Goal: Complete application form: Complete application form

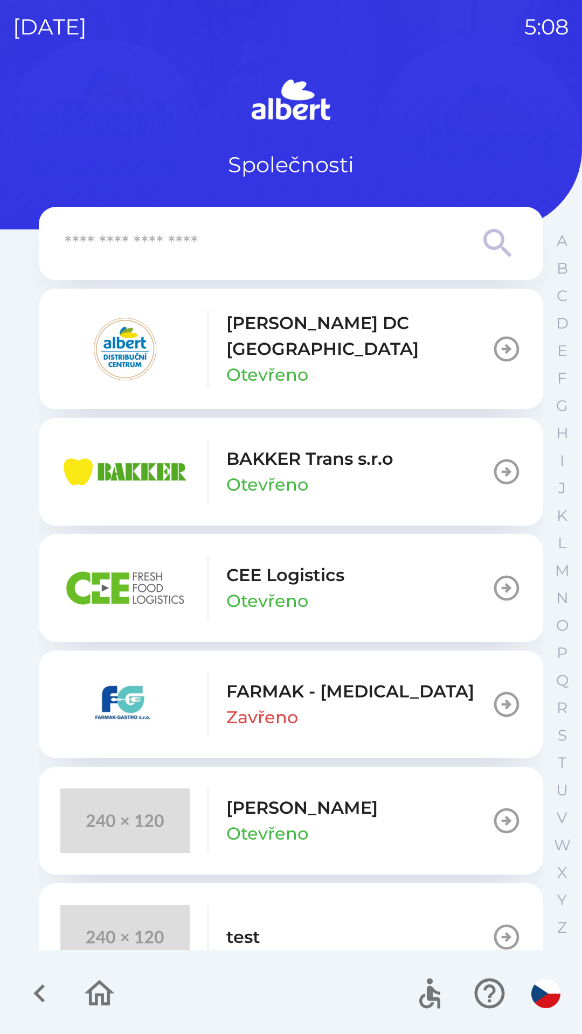
click at [237, 338] on p "[PERSON_NAME] DC [GEOGRAPHIC_DATA]" at bounding box center [358, 336] width 265 height 52
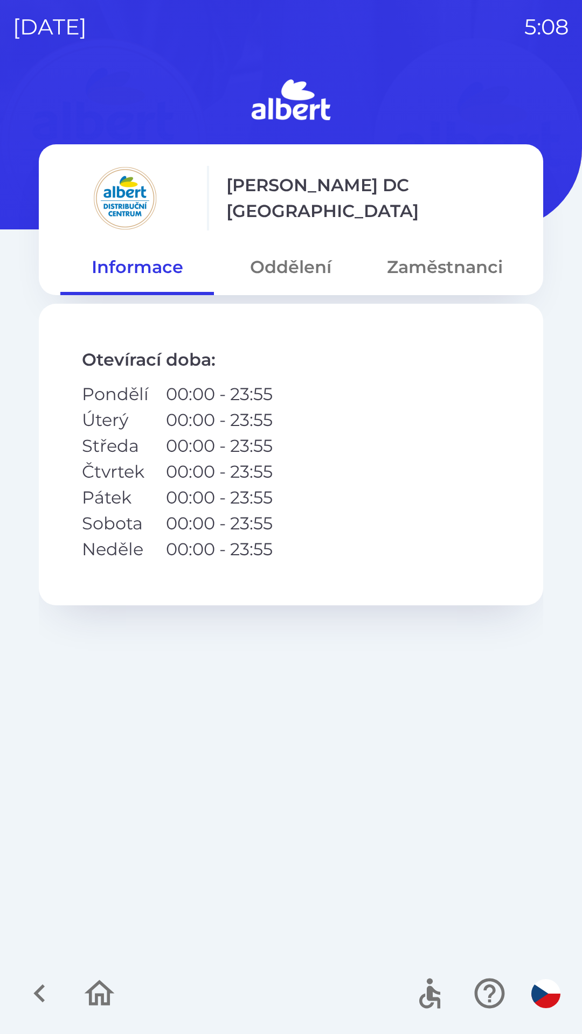
click at [428, 261] on button "Zaměstnanci" at bounding box center [444, 267] width 153 height 39
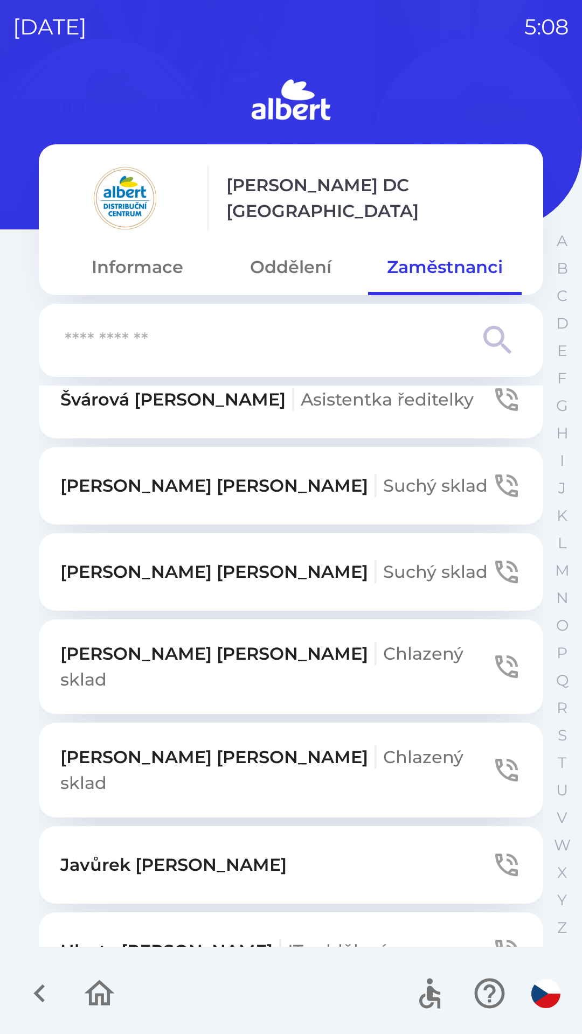
scroll to position [583, 0]
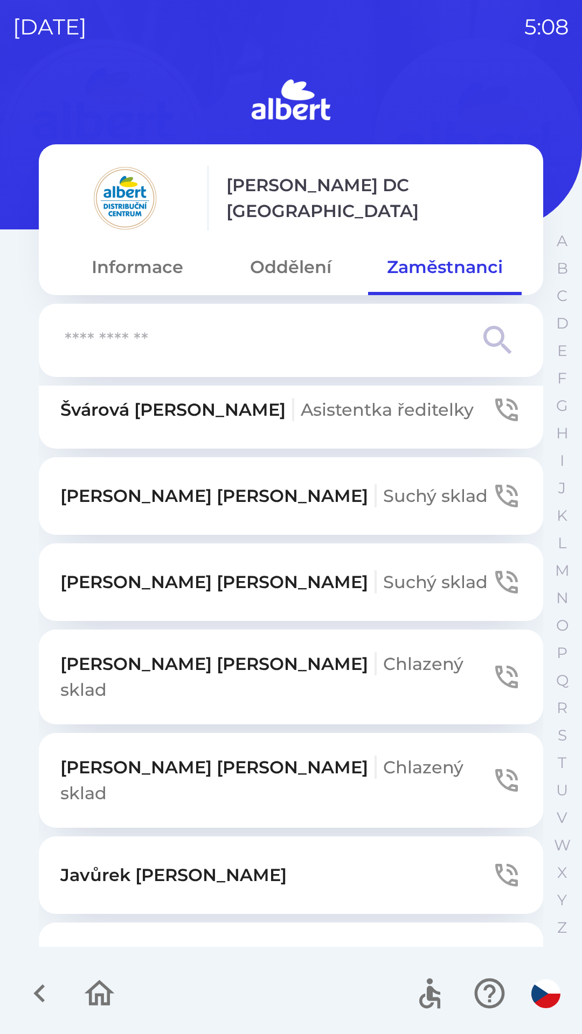
click at [325, 340] on input "text" at bounding box center [269, 341] width 409 height 30
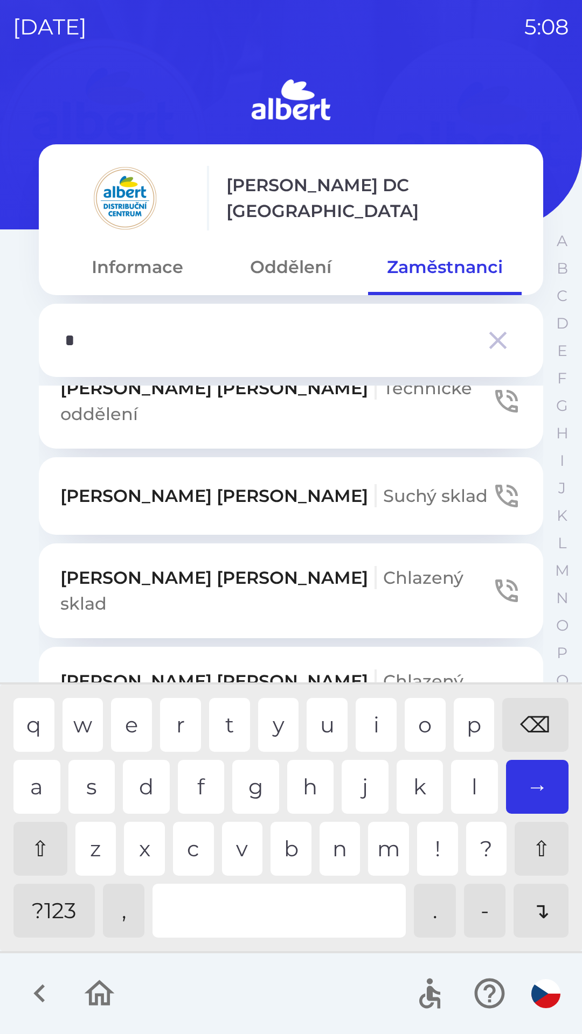
click at [390, 832] on div "m" at bounding box center [388, 849] width 41 height 54
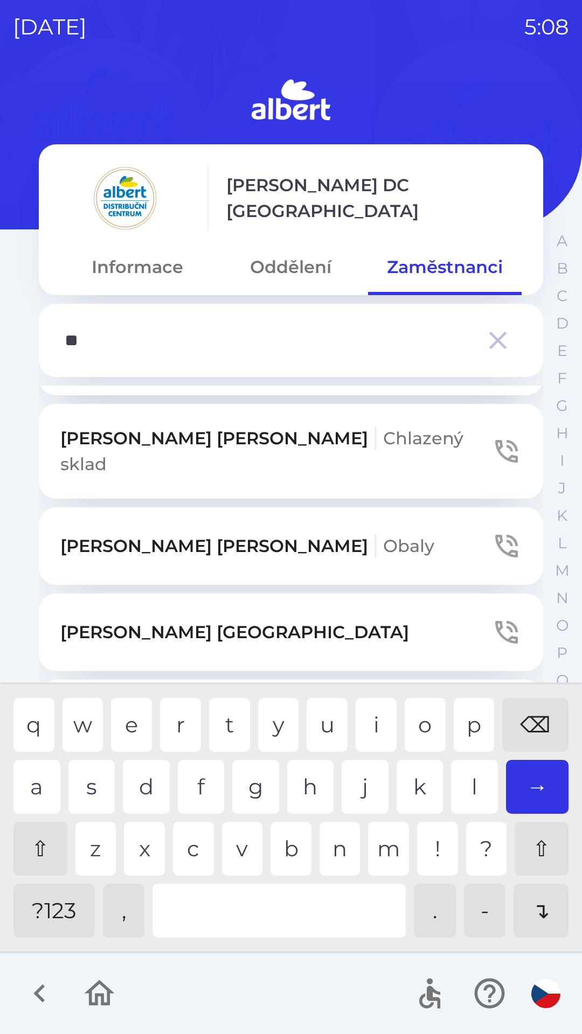
scroll to position [49, 0]
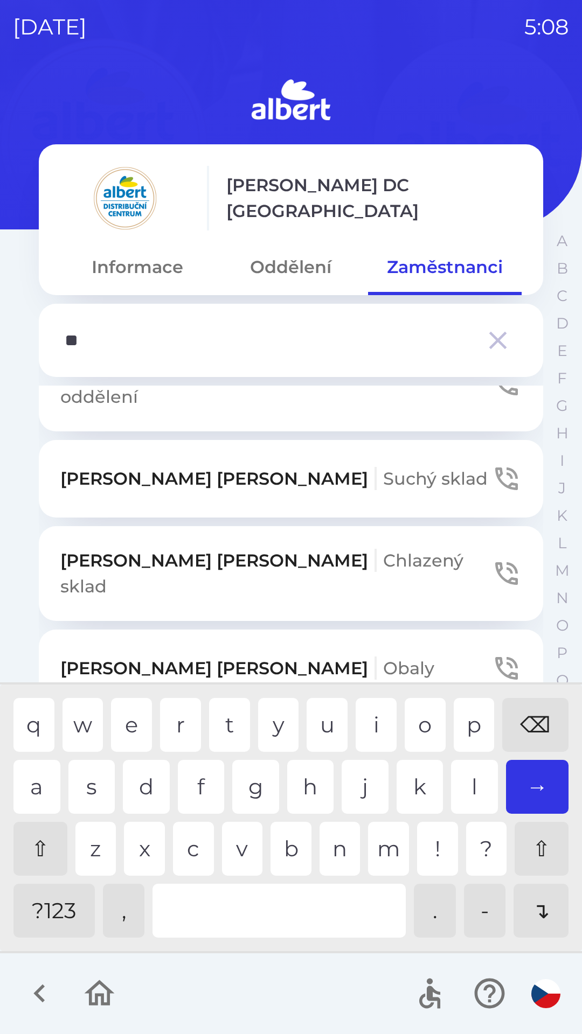
click at [372, 715] on div "i" at bounding box center [375, 725] width 41 height 54
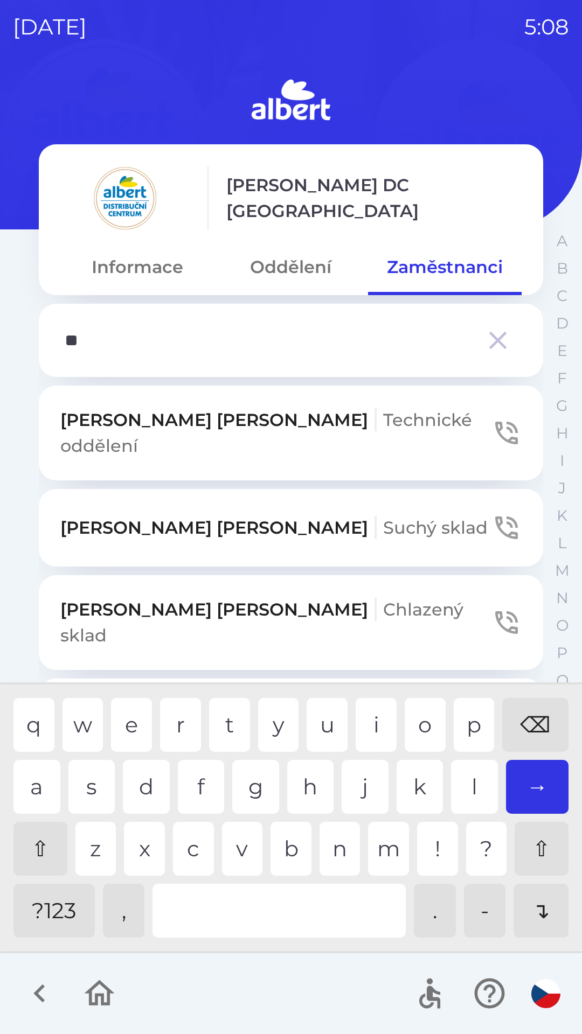
click at [533, 721] on div "⌫" at bounding box center [535, 725] width 66 height 54
type input "*"
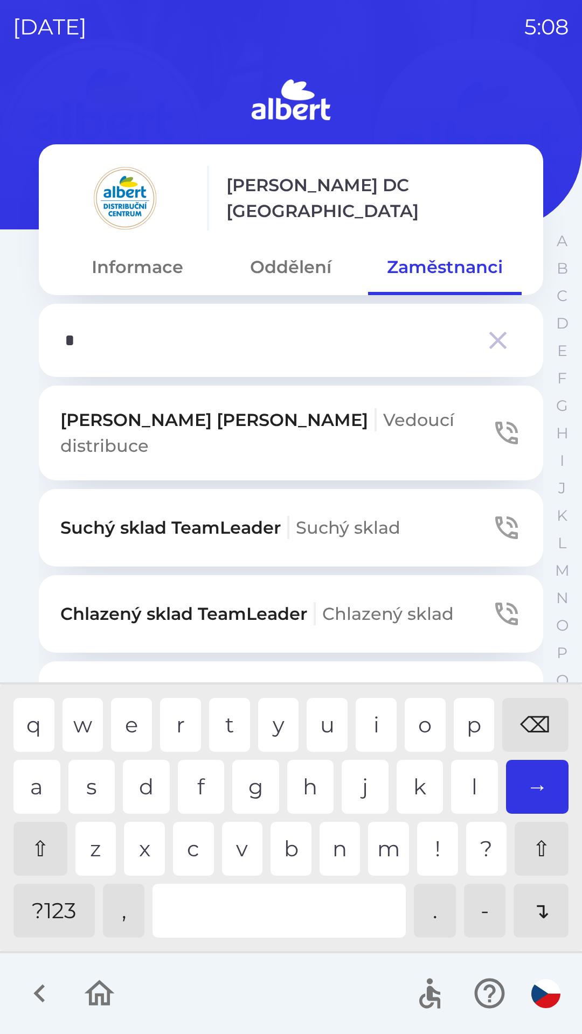
click at [533, 723] on div "⌫" at bounding box center [535, 725] width 66 height 54
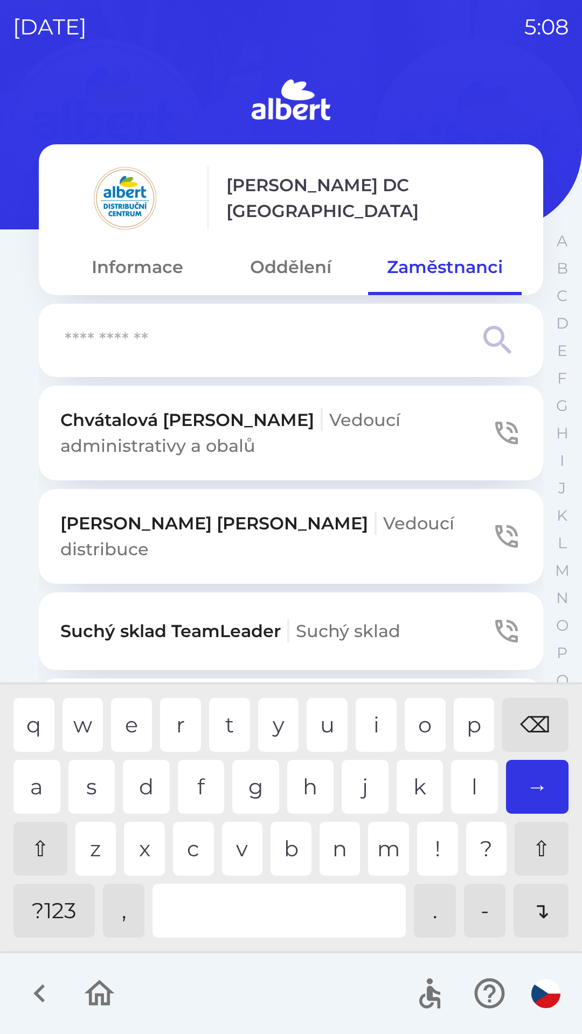
click at [533, 716] on div "⌫" at bounding box center [535, 725] width 66 height 54
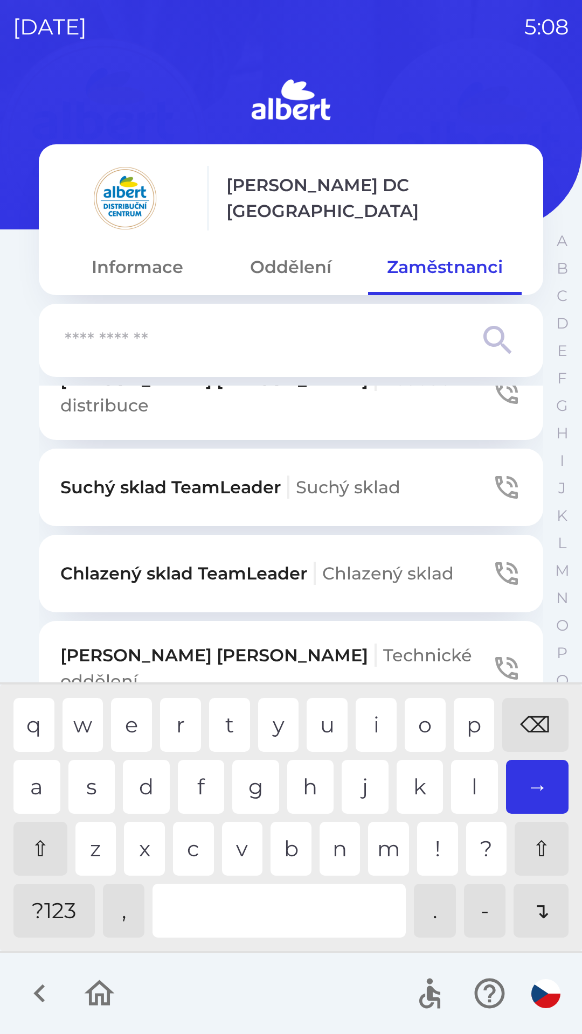
scroll to position [169, 0]
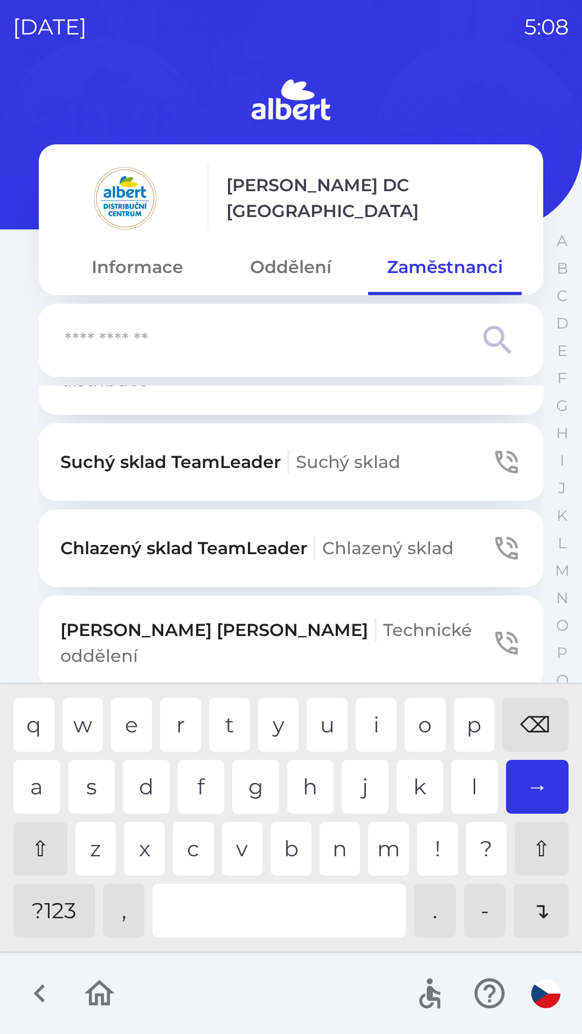
click at [346, 516] on button "Chlazený sklad TeamLeader Chlazený sklad" at bounding box center [291, 548] width 504 height 78
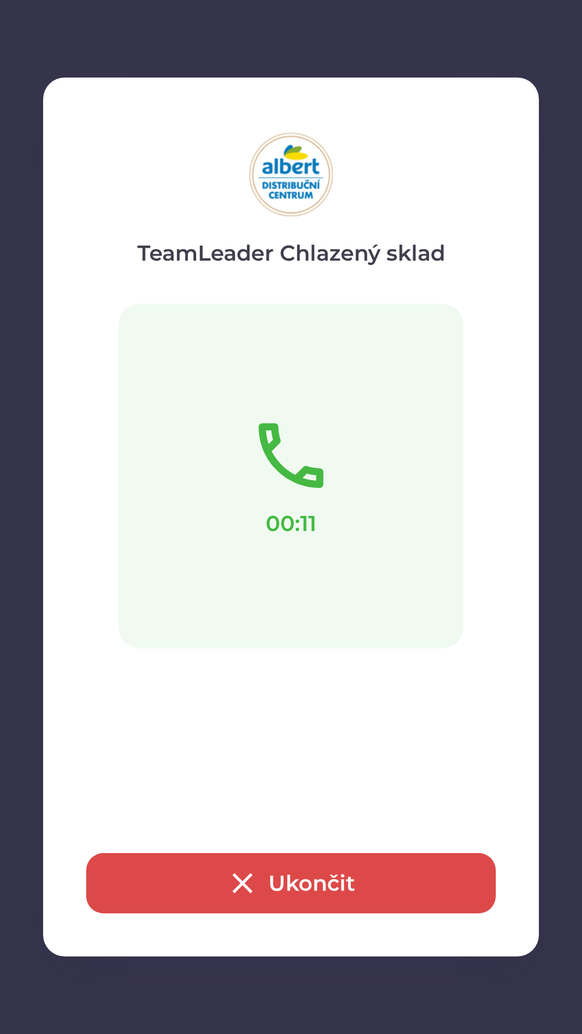
click at [382, 886] on button "Ukončit" at bounding box center [290, 883] width 409 height 60
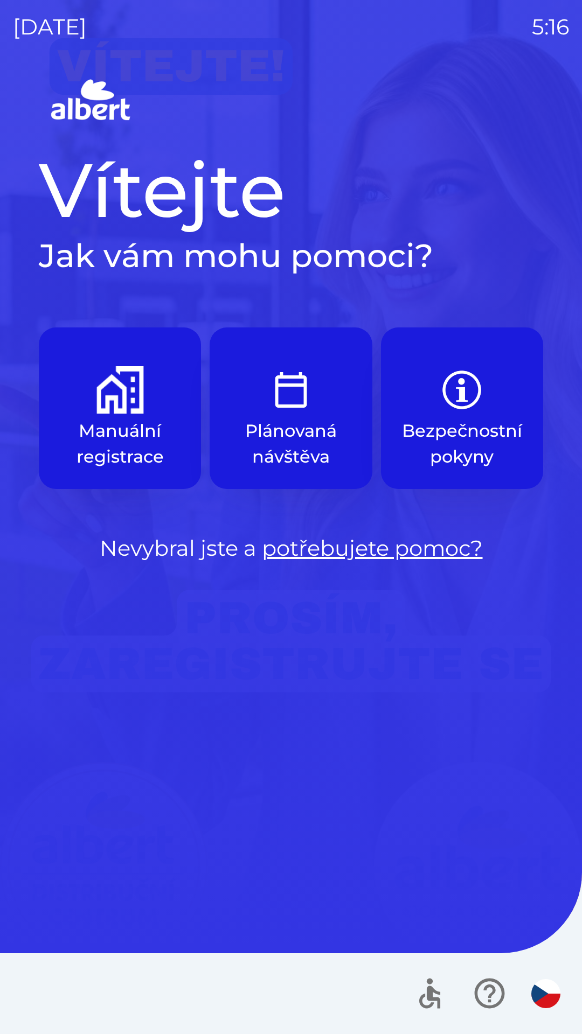
click at [137, 396] on img "button" at bounding box center [119, 389] width 47 height 47
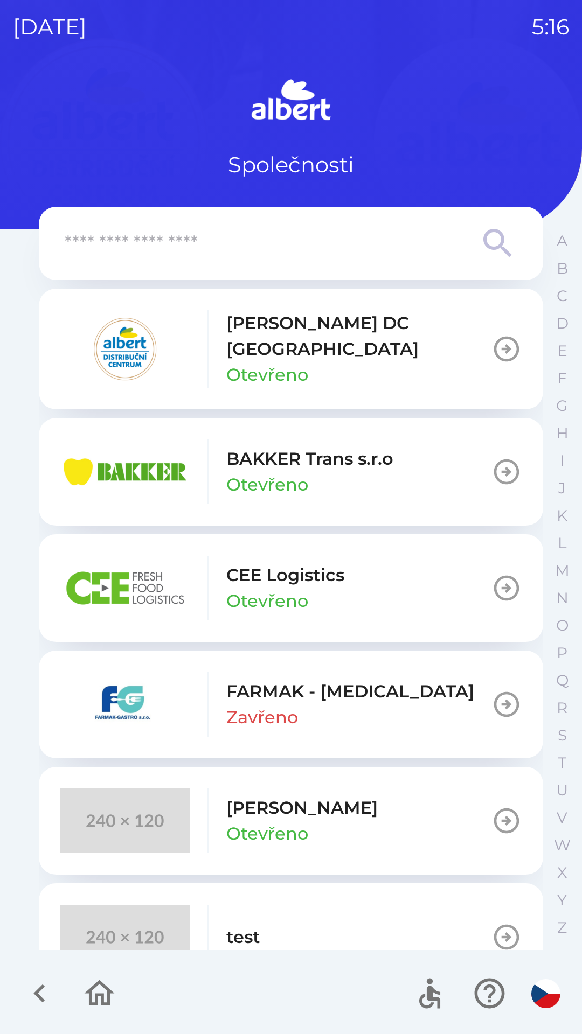
click at [429, 360] on button "[PERSON_NAME] DC [GEOGRAPHIC_DATA] Otevřeno" at bounding box center [291, 349] width 504 height 121
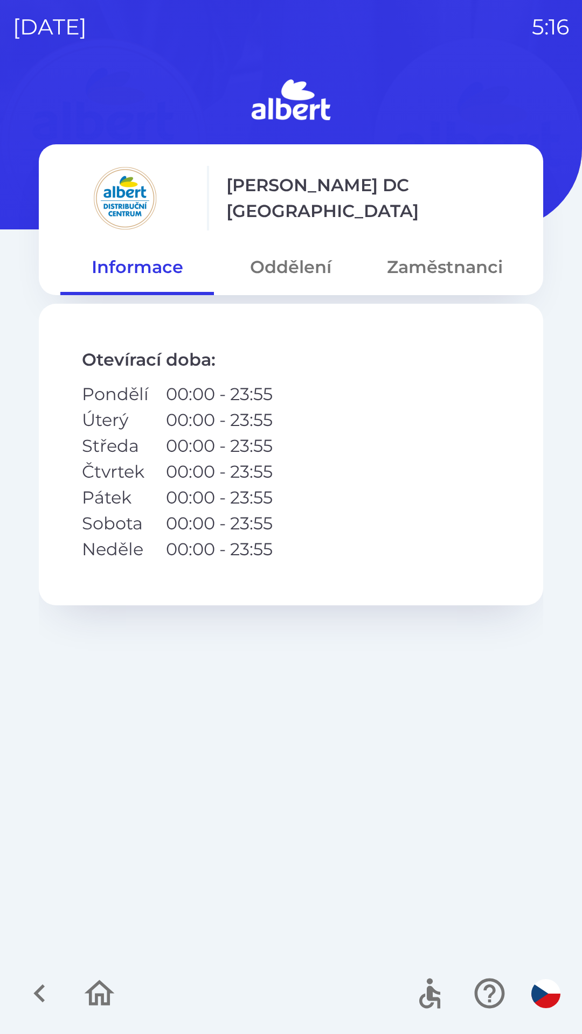
click at [450, 255] on button "Zaměstnanci" at bounding box center [444, 267] width 153 height 39
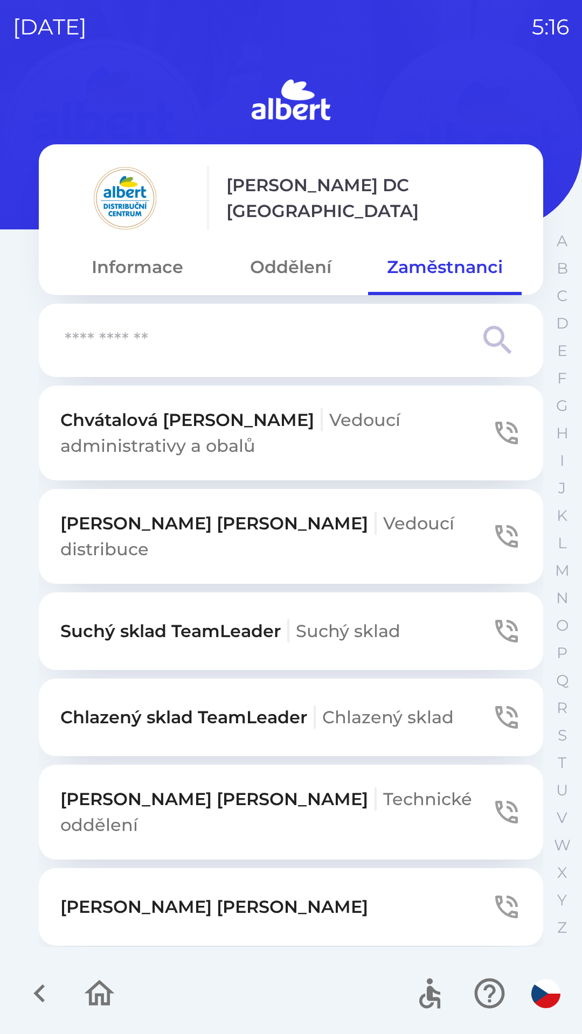
click at [477, 703] on button "Chlazený sklad TeamLeader Chlazený sklad" at bounding box center [291, 718] width 504 height 78
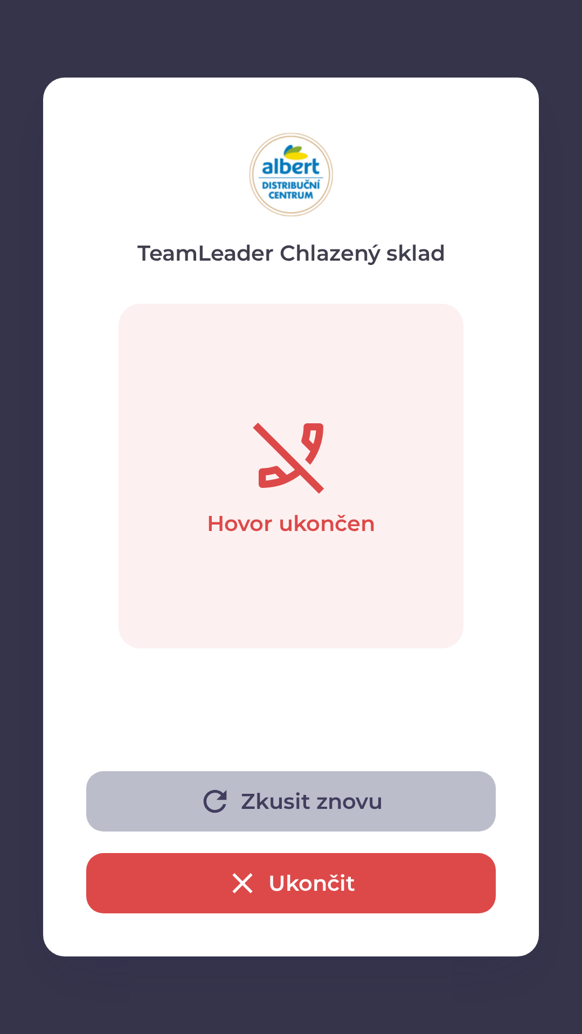
click at [304, 793] on button "Zkusit znovu" at bounding box center [290, 801] width 409 height 60
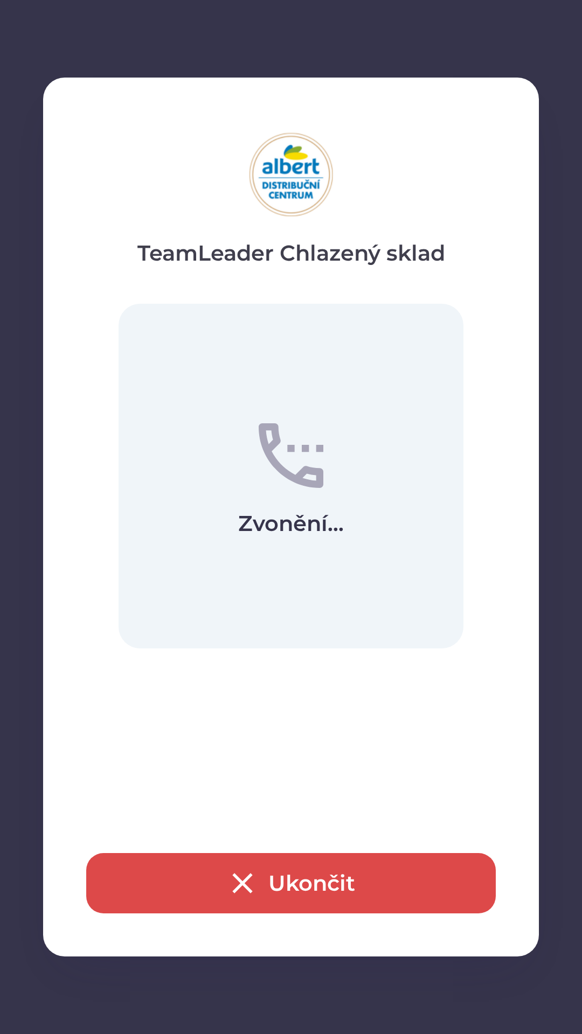
click at [319, 879] on button "Ukončit" at bounding box center [290, 883] width 409 height 60
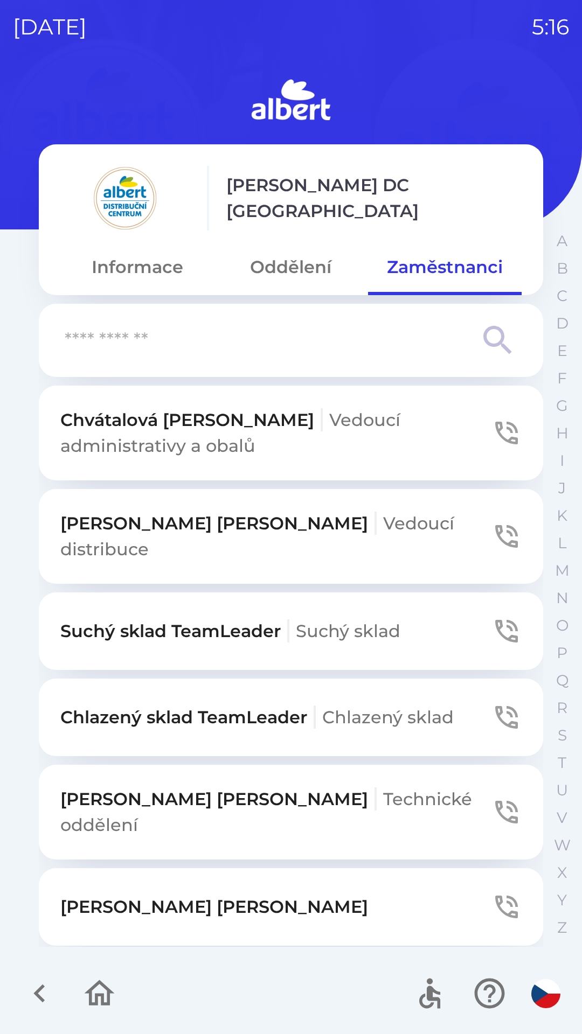
click at [473, 707] on button "Chlazený sklad TeamLeader Chlazený sklad" at bounding box center [291, 718] width 504 height 78
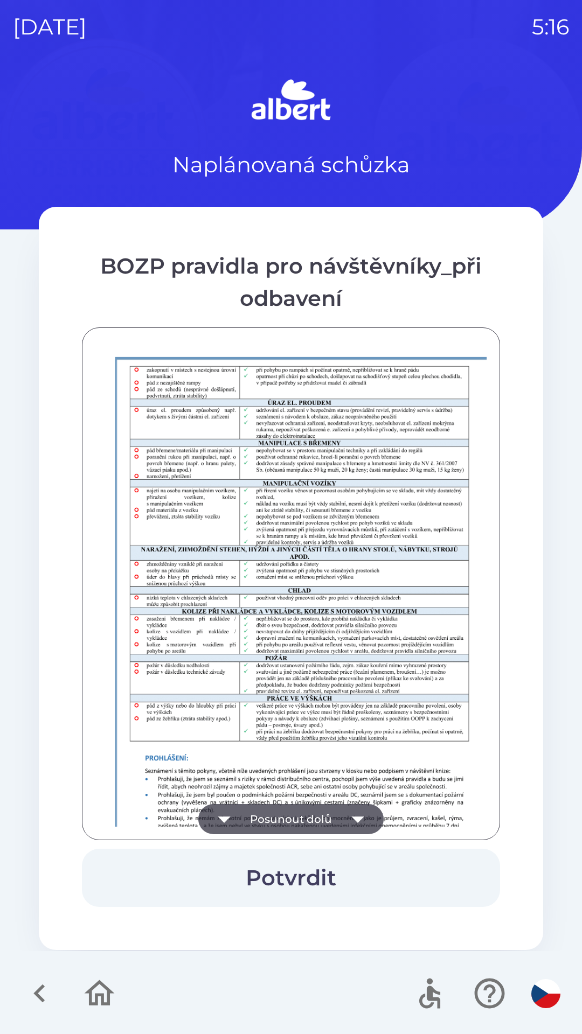
scroll to position [756, 0]
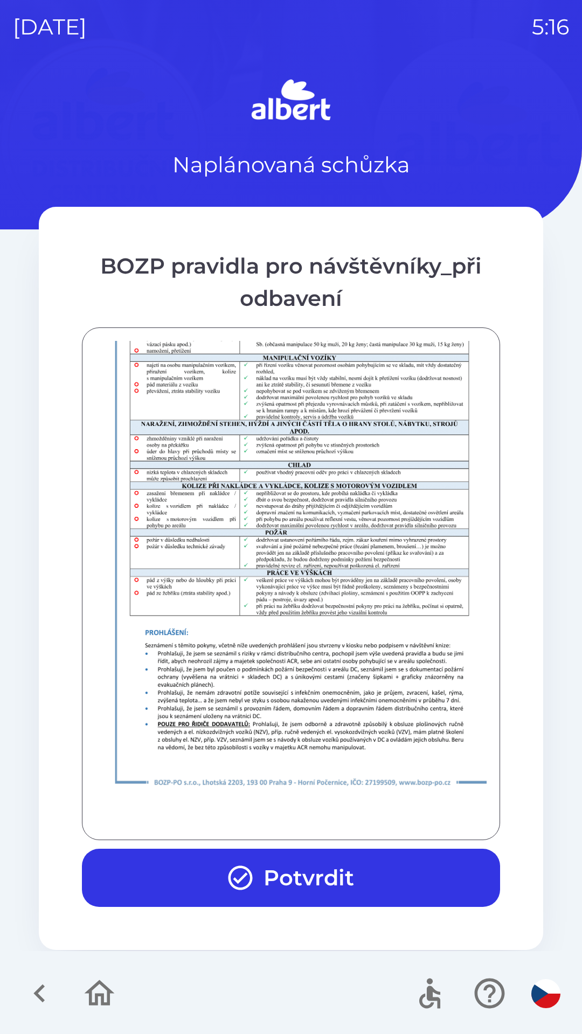
click at [384, 868] on button "Potvrdit" at bounding box center [291, 878] width 418 height 58
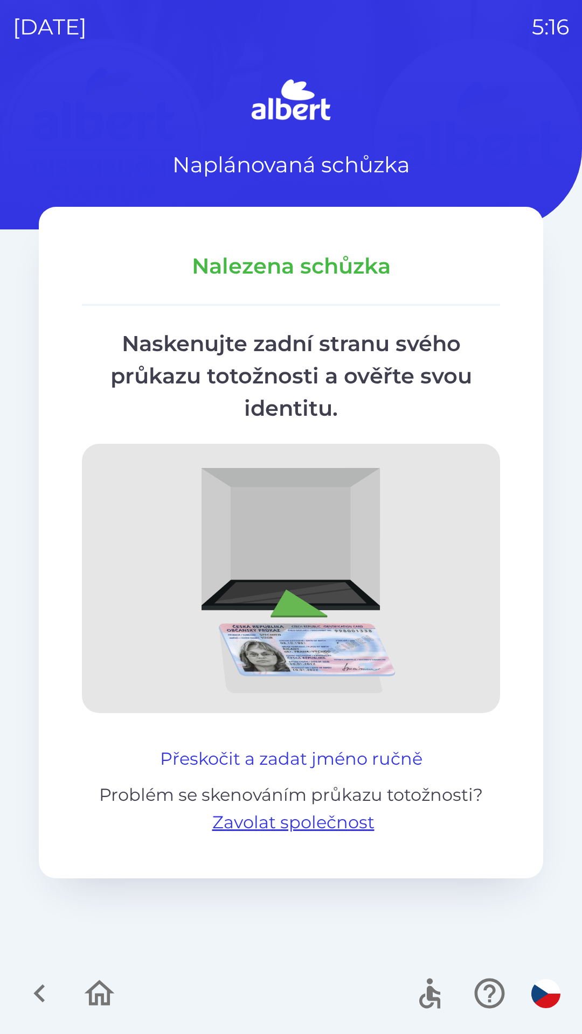
click at [271, 758] on button "Přeskočit a zadat jméno ručně" at bounding box center [291, 759] width 271 height 26
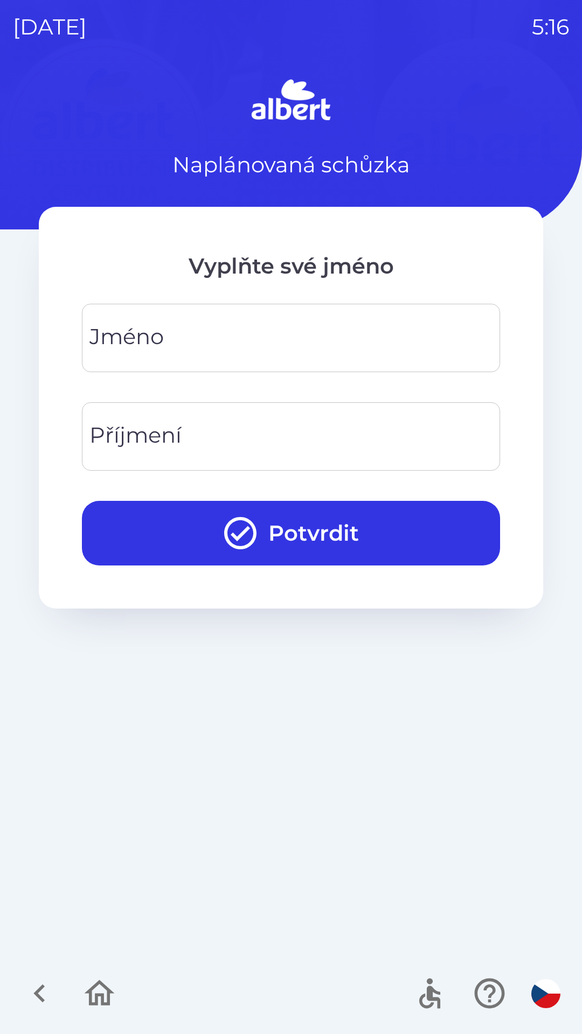
click at [181, 329] on input "Jméno" at bounding box center [291, 338] width 392 height 43
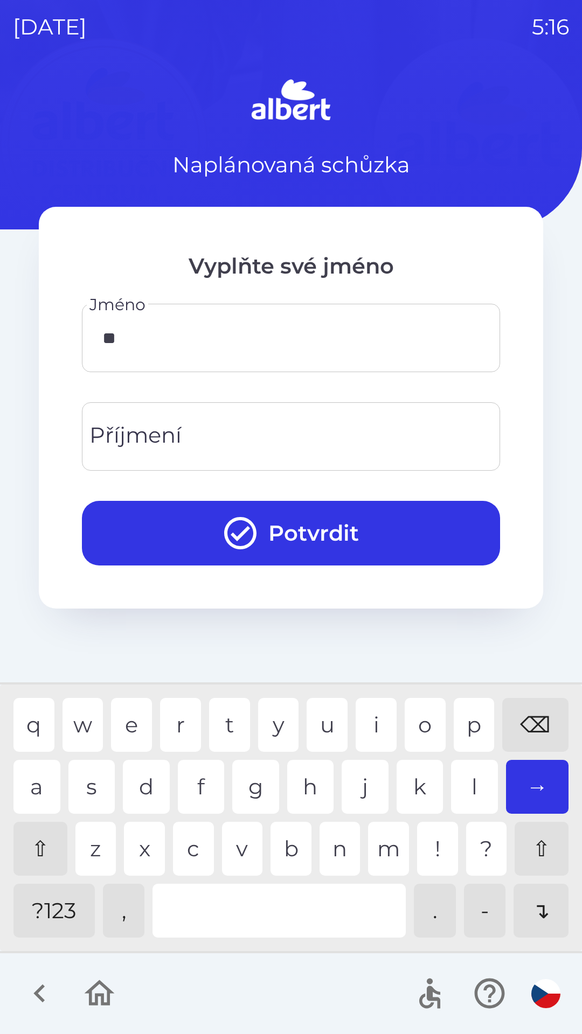
click at [40, 786] on div "a" at bounding box center [36, 787] width 47 height 54
click at [533, 711] on div "⌫" at bounding box center [535, 725] width 66 height 54
click at [328, 721] on div "u" at bounding box center [326, 725] width 41 height 54
type input "*****"
click at [297, 439] on input "Příjmení" at bounding box center [291, 436] width 392 height 43
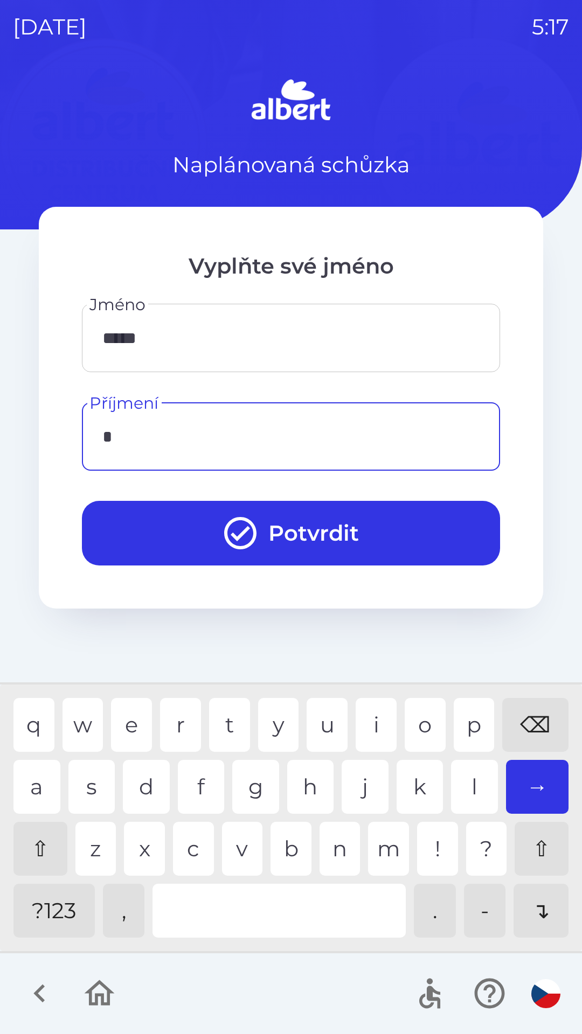
click at [406, 772] on div "k" at bounding box center [419, 787] width 47 height 54
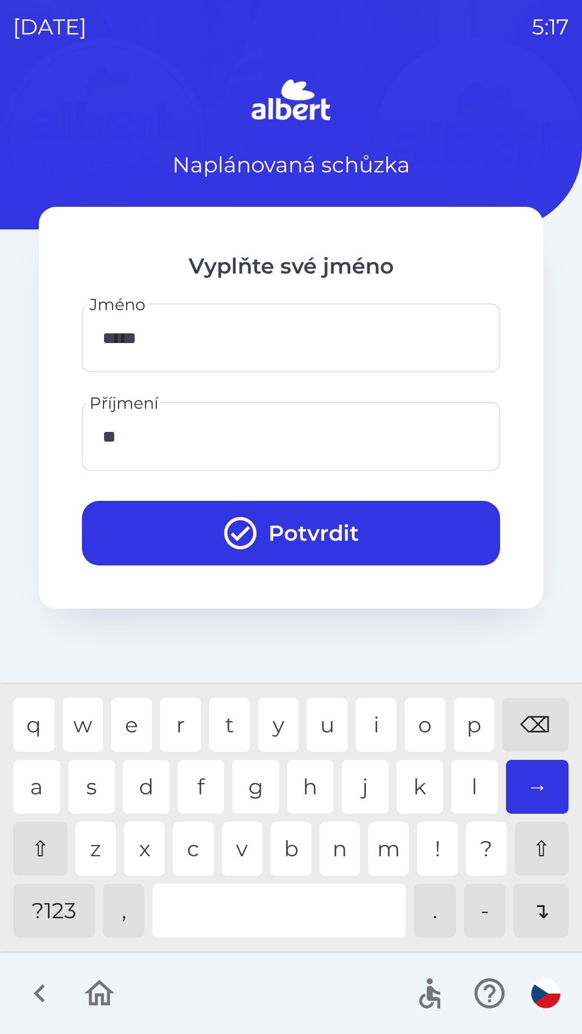
click at [23, 772] on div "a" at bounding box center [36, 787] width 47 height 54
click at [240, 843] on div "v" at bounding box center [242, 849] width 41 height 54
click at [471, 772] on div "l" at bounding box center [474, 787] width 47 height 54
type input "*******"
click at [195, 832] on div "c" at bounding box center [193, 849] width 41 height 54
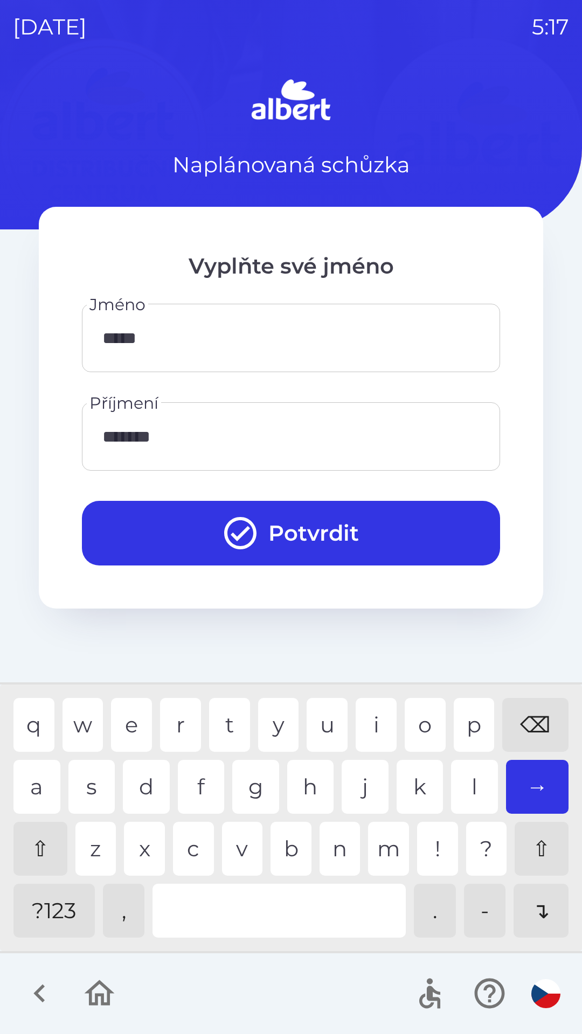
click at [286, 523] on button "Potvrdit" at bounding box center [291, 533] width 418 height 65
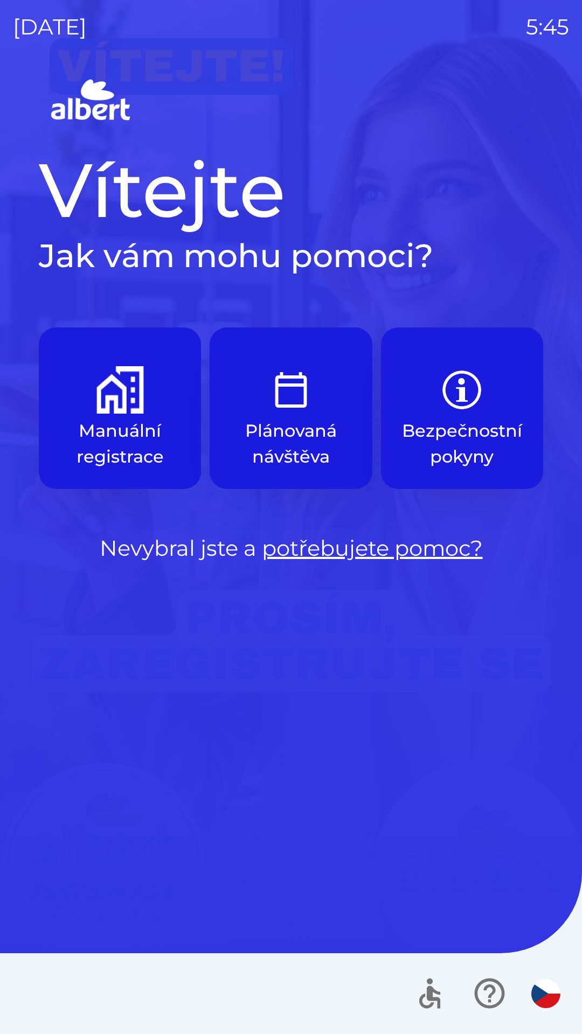
click at [116, 397] on img "button" at bounding box center [119, 389] width 47 height 47
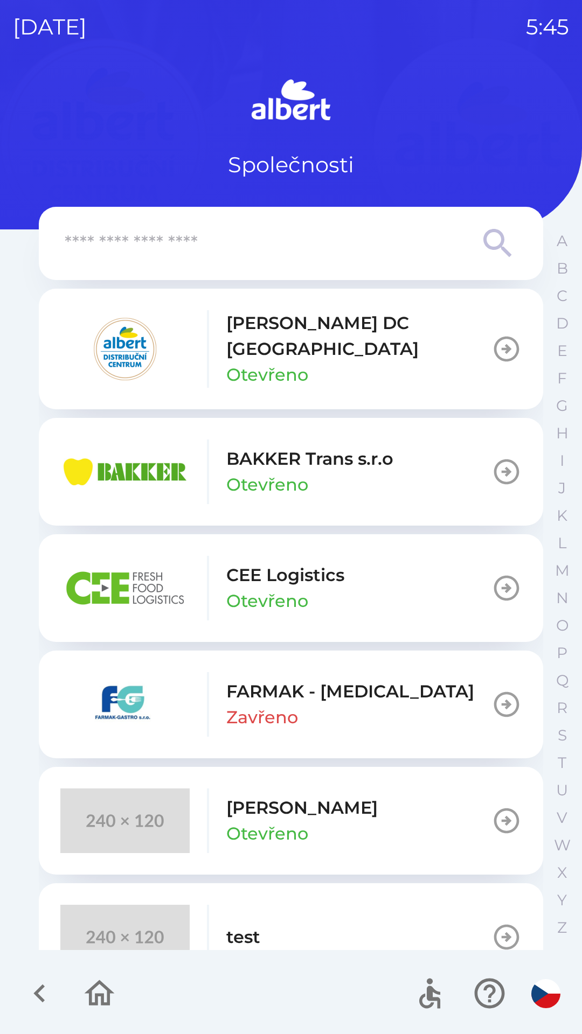
click at [459, 340] on button "[PERSON_NAME] DC [GEOGRAPHIC_DATA] Otevřeno" at bounding box center [291, 349] width 504 height 121
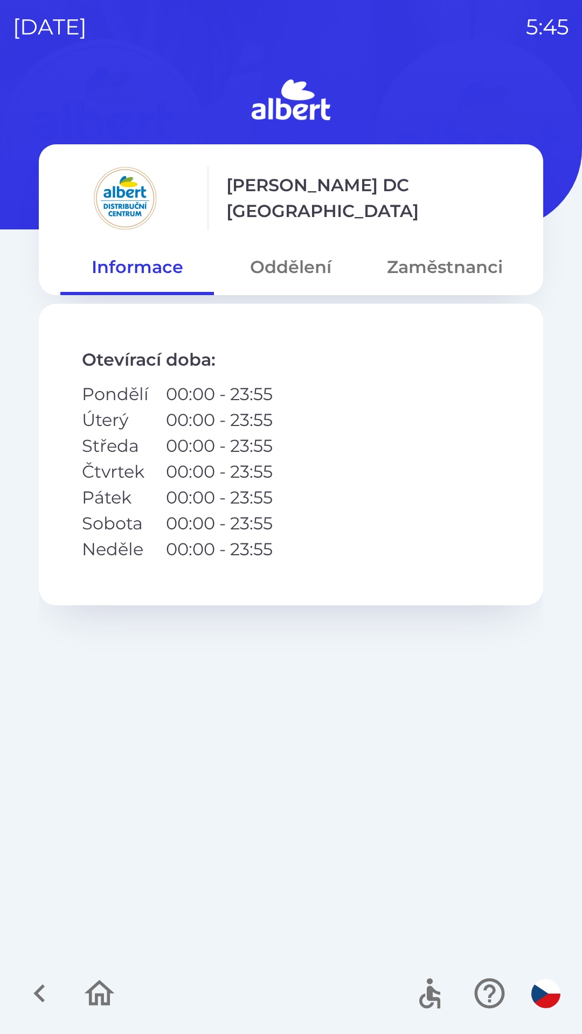
click at [287, 266] on button "Oddělení" at bounding box center [290, 267] width 153 height 39
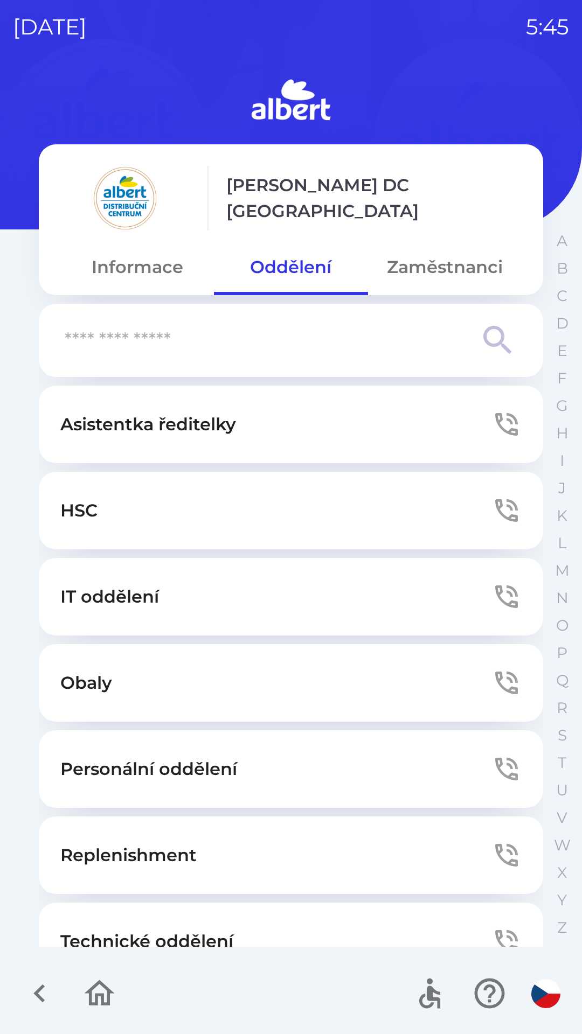
click at [447, 266] on button "Zaměstnanci" at bounding box center [444, 267] width 153 height 39
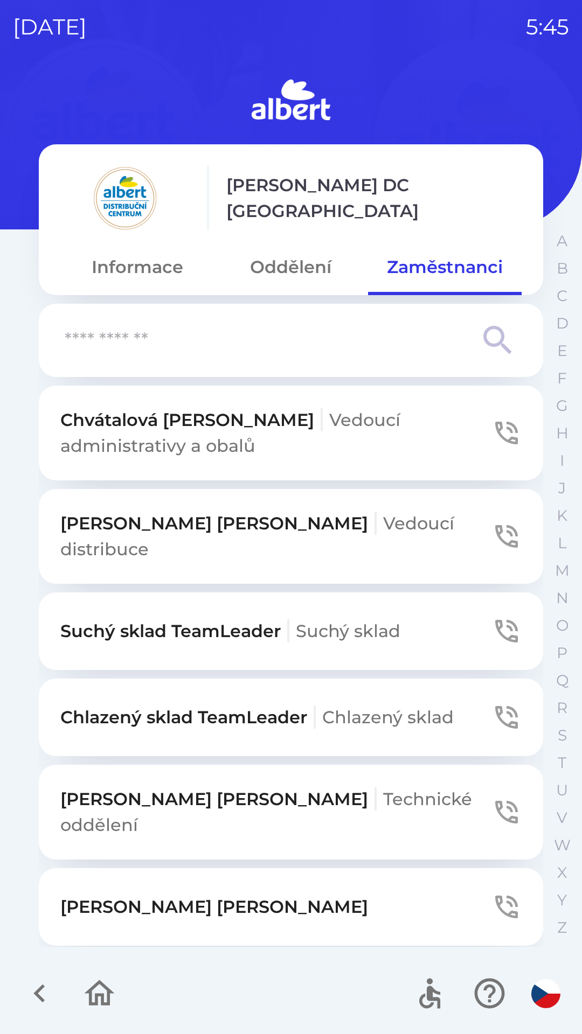
click at [253, 596] on button "Suchý sklad TeamLeader Suchý sklad" at bounding box center [291, 631] width 504 height 78
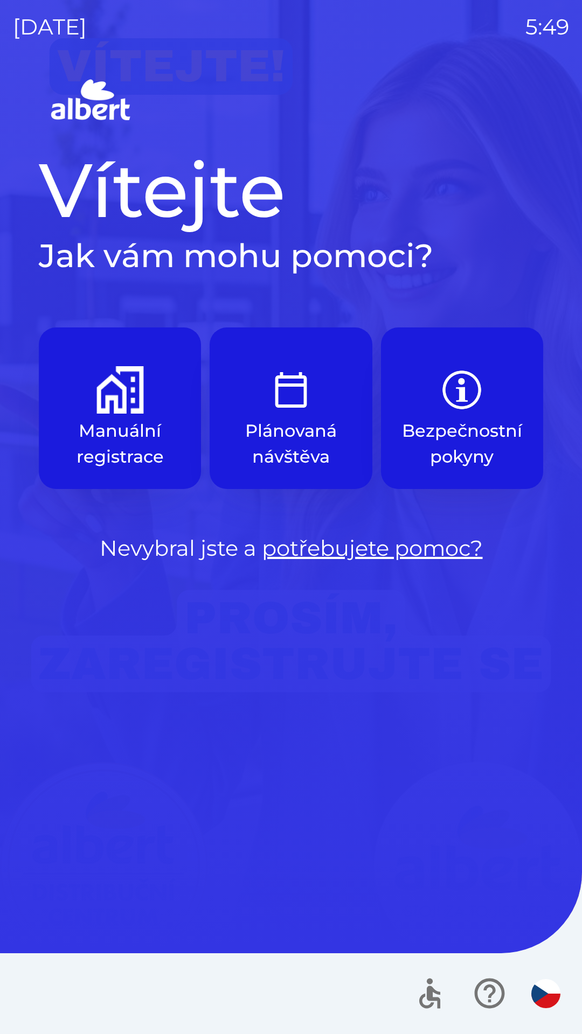
click at [137, 397] on img "button" at bounding box center [119, 389] width 47 height 47
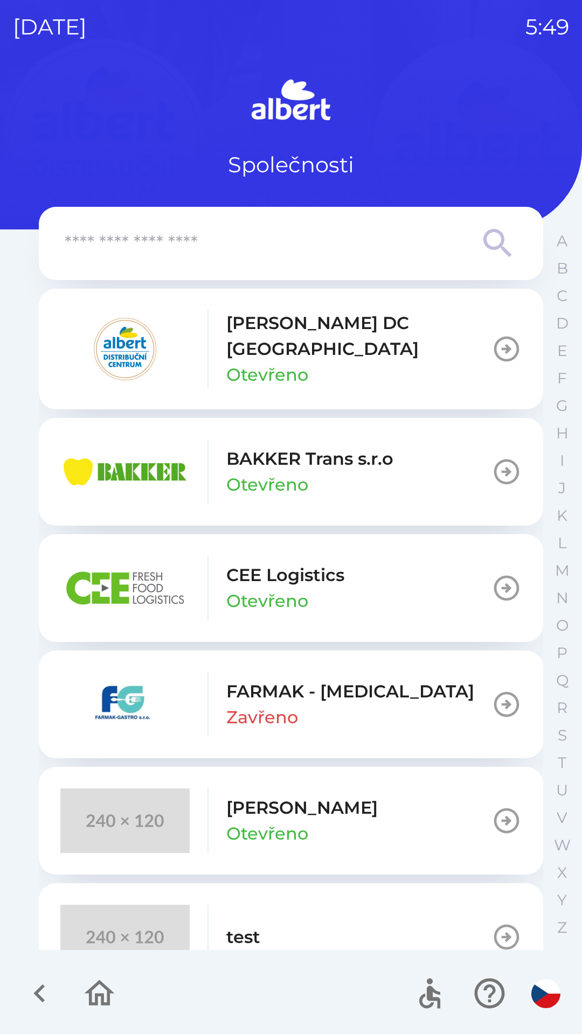
click at [425, 342] on button "[PERSON_NAME] DC [GEOGRAPHIC_DATA] Otevřeno" at bounding box center [291, 349] width 504 height 121
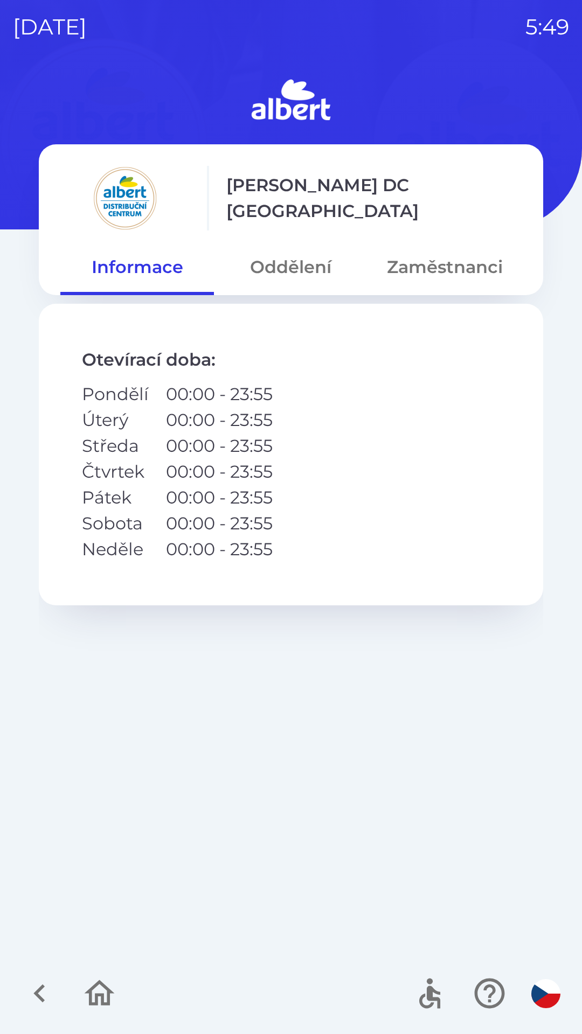
click at [296, 262] on button "Oddělení" at bounding box center [290, 267] width 153 height 39
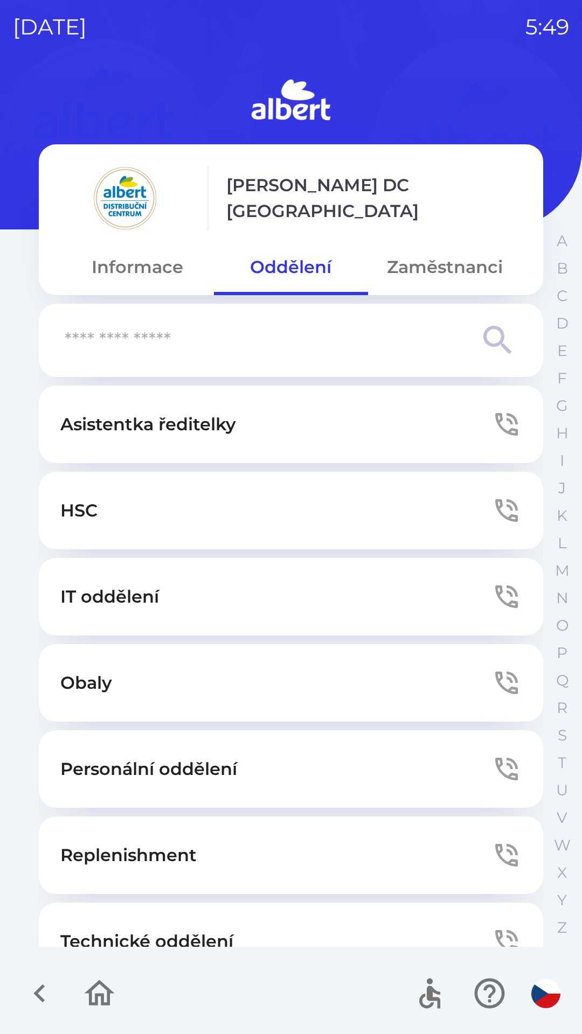
click at [427, 272] on button "Zaměstnanci" at bounding box center [444, 267] width 153 height 39
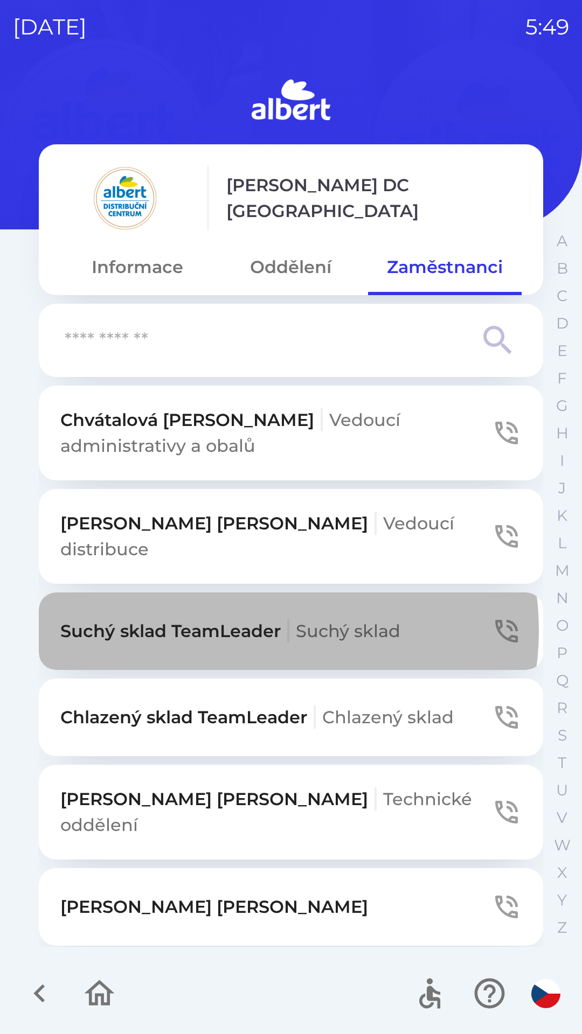
click at [261, 618] on p "Suchý sklad TeamLeader Suchý sklad" at bounding box center [230, 631] width 340 height 26
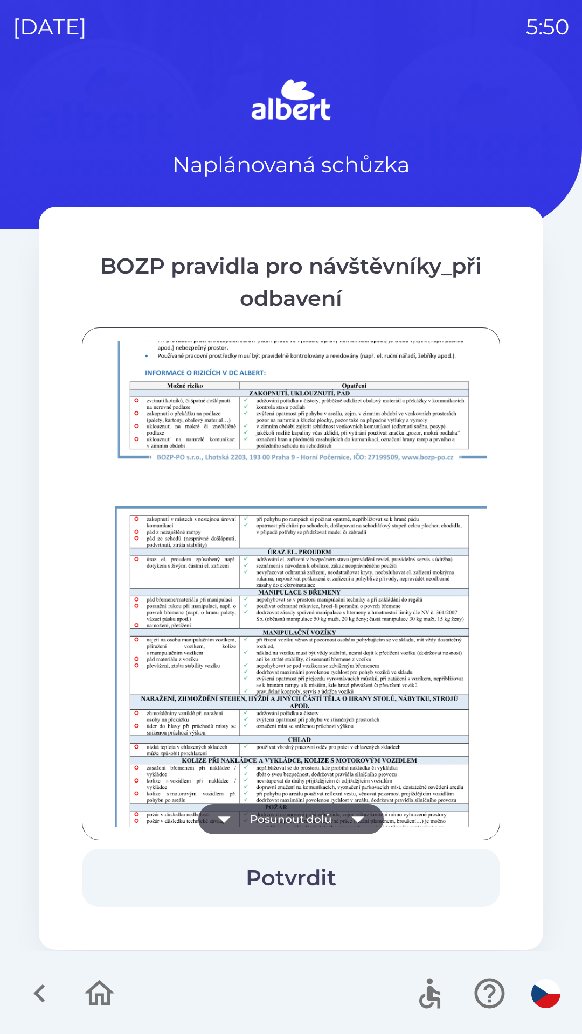
scroll to position [756, 0]
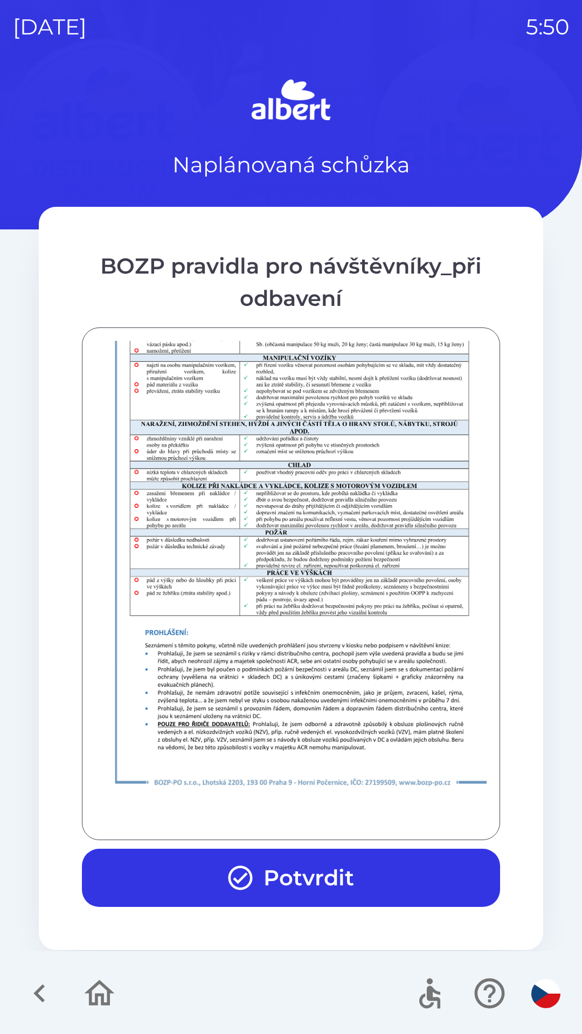
click at [303, 871] on button "Potvrdit" at bounding box center [291, 878] width 418 height 58
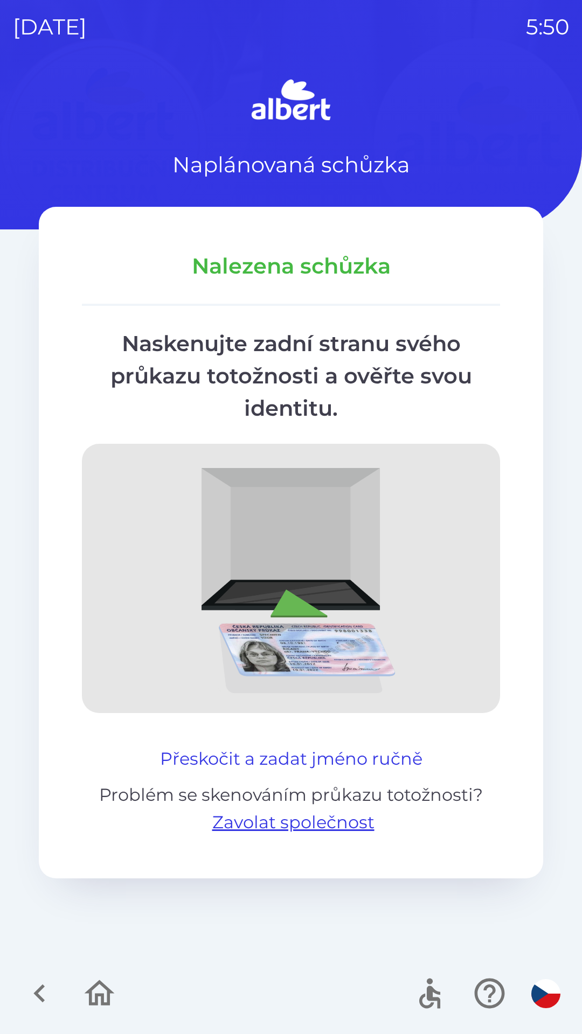
click at [275, 756] on button "Přeskočit a zadat jméno ručně" at bounding box center [291, 759] width 271 height 26
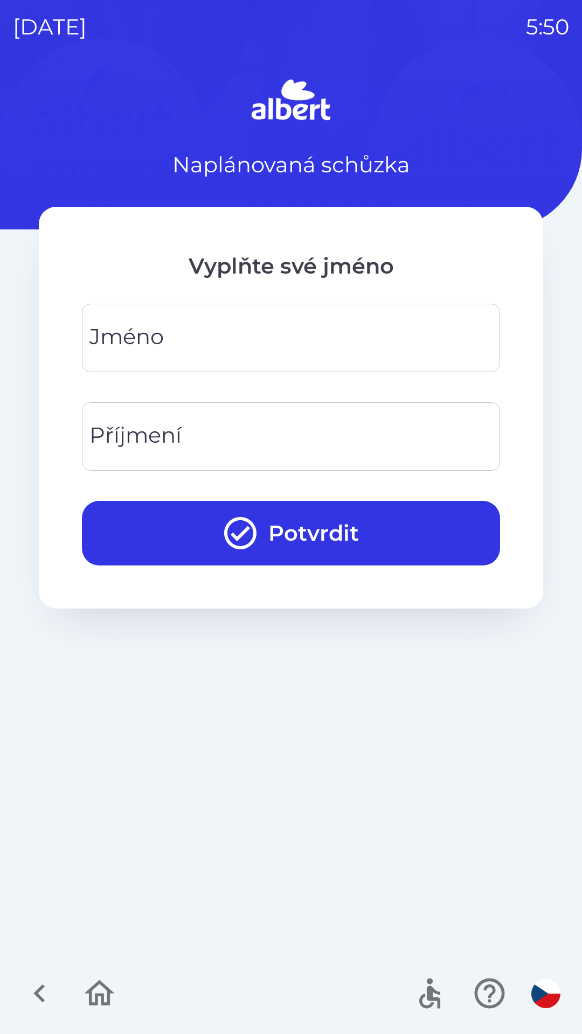
click at [242, 330] on input "Jméno" at bounding box center [291, 338] width 392 height 43
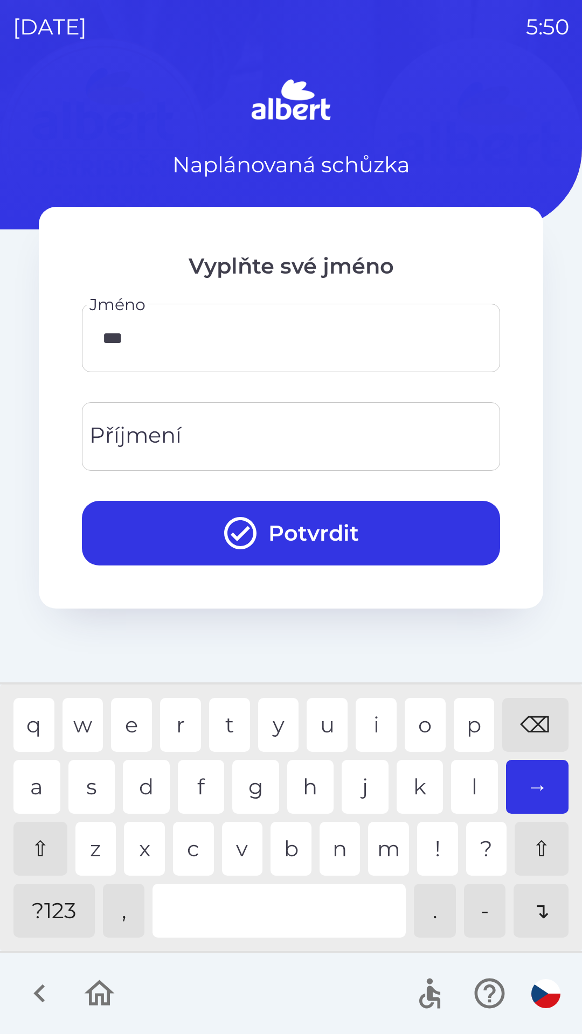
click at [192, 856] on div "c" at bounding box center [193, 849] width 41 height 54
click at [318, 789] on div "h" at bounding box center [310, 787] width 47 height 54
type input "******"
click at [219, 429] on input "Příjmení" at bounding box center [291, 436] width 392 height 43
click at [334, 706] on div "u" at bounding box center [326, 725] width 41 height 54
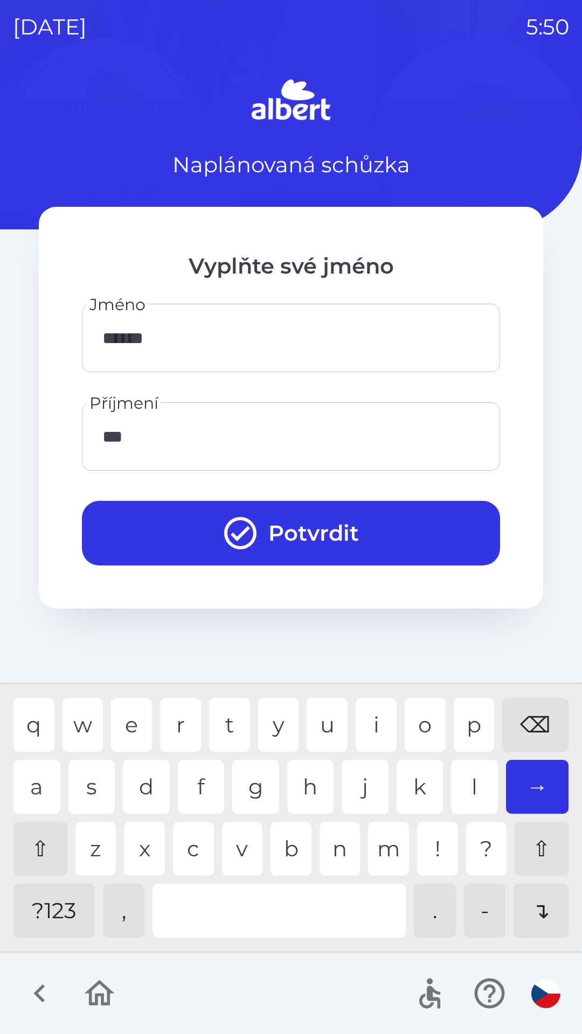
click at [220, 702] on div "t" at bounding box center [229, 725] width 41 height 54
type input "*****"
click at [327, 518] on button "Potvrdit" at bounding box center [291, 533] width 418 height 65
